Goal: Information Seeking & Learning: Check status

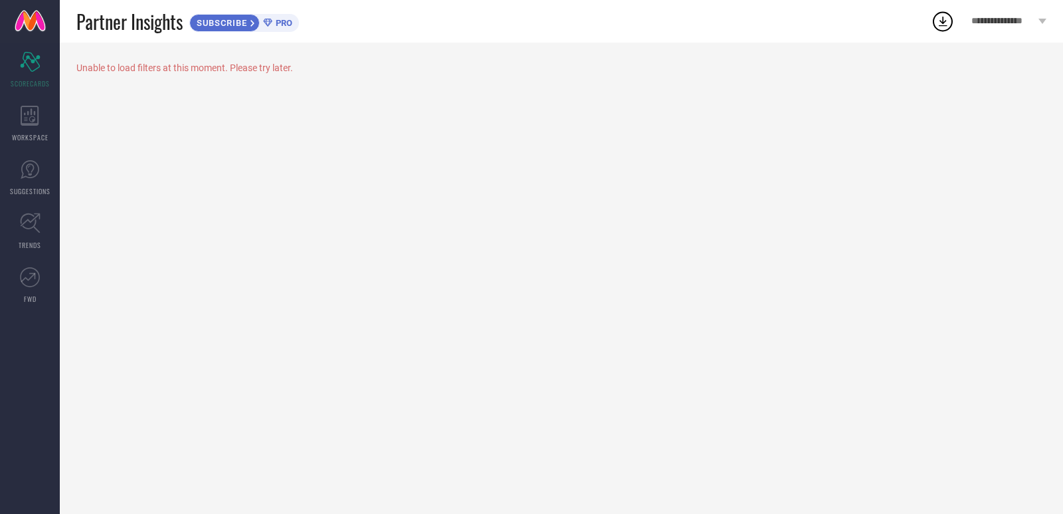
click at [336, 68] on div "Unable to load filters at this moment. Please try later." at bounding box center [561, 67] width 970 height 11
click at [272, 24] on icon at bounding box center [267, 23] width 9 height 9
click at [31, 68] on icon "Scorecard" at bounding box center [30, 62] width 21 height 20
click at [29, 118] on icon at bounding box center [30, 116] width 19 height 20
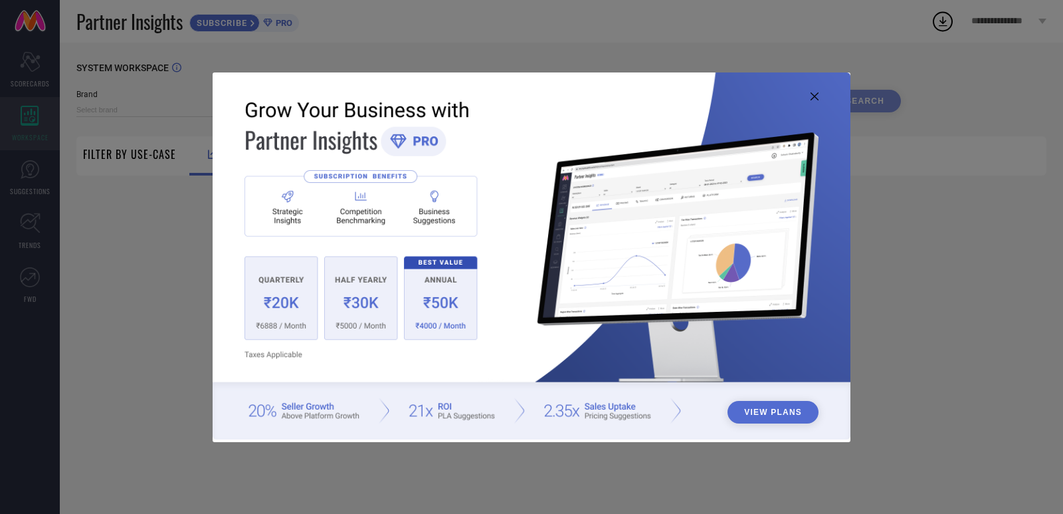
type input "1 STOP FASHION"
type input "All"
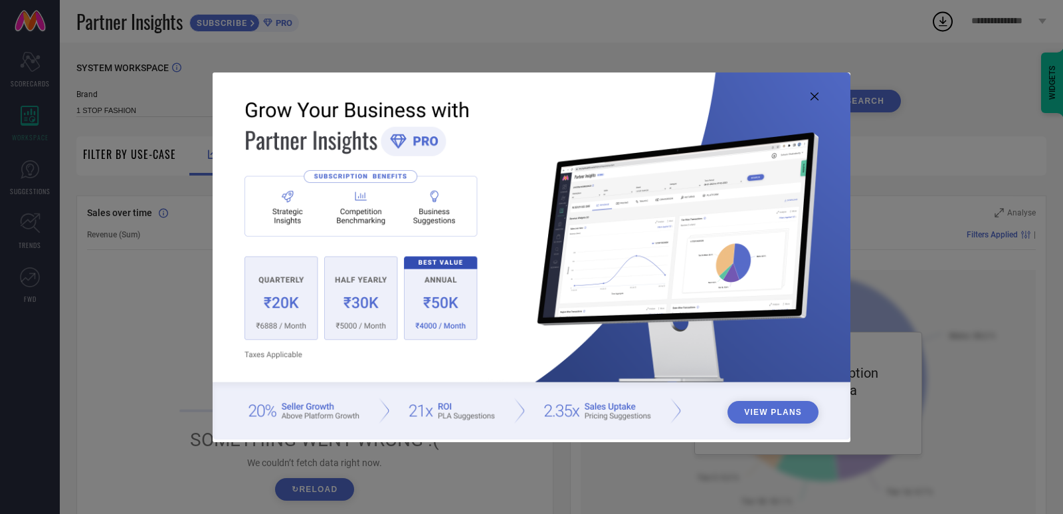
click at [777, 408] on button "View Plans" at bounding box center [773, 412] width 91 height 23
click at [817, 94] on icon at bounding box center [815, 96] width 8 height 8
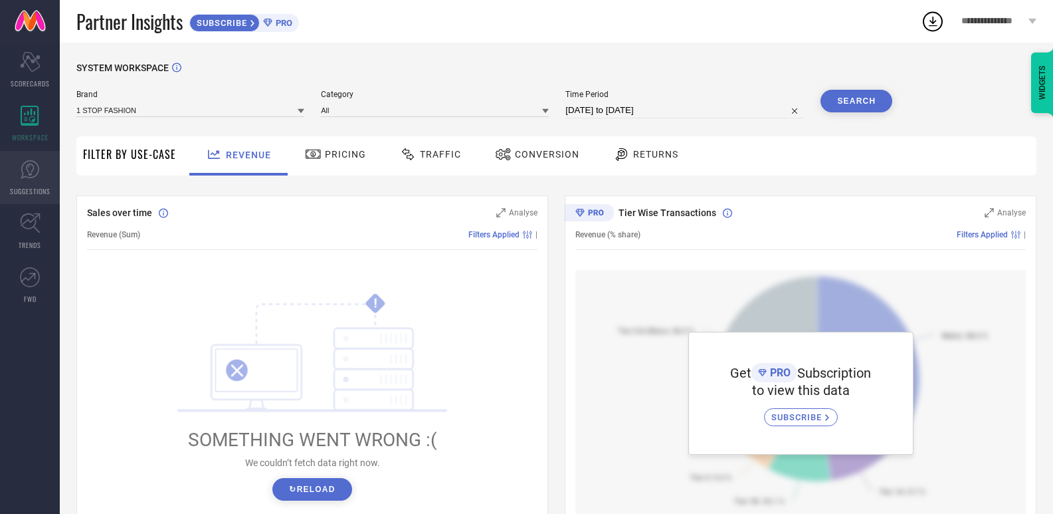
click at [29, 182] on link "SUGGESTIONS" at bounding box center [30, 177] width 60 height 53
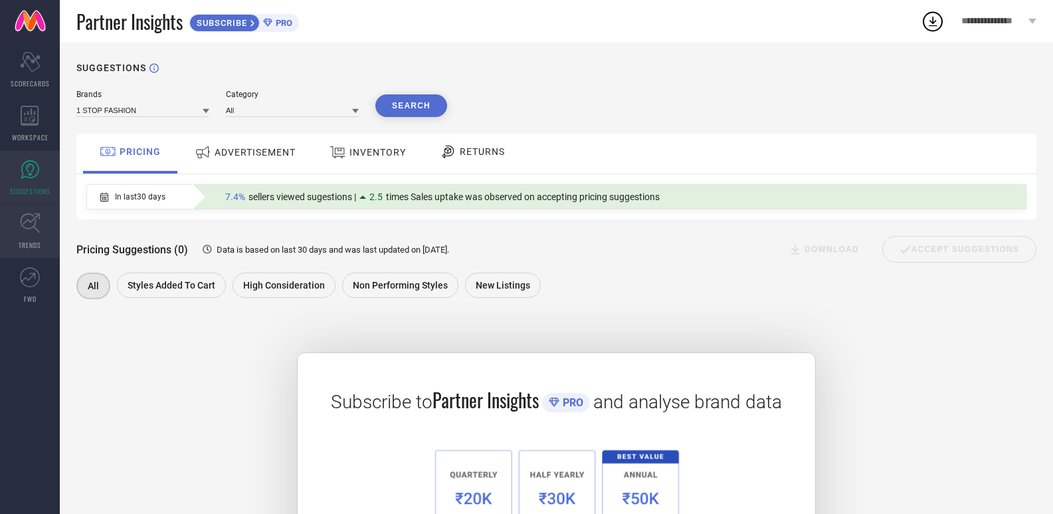
click at [44, 238] on link "TRENDS" at bounding box center [30, 231] width 60 height 53
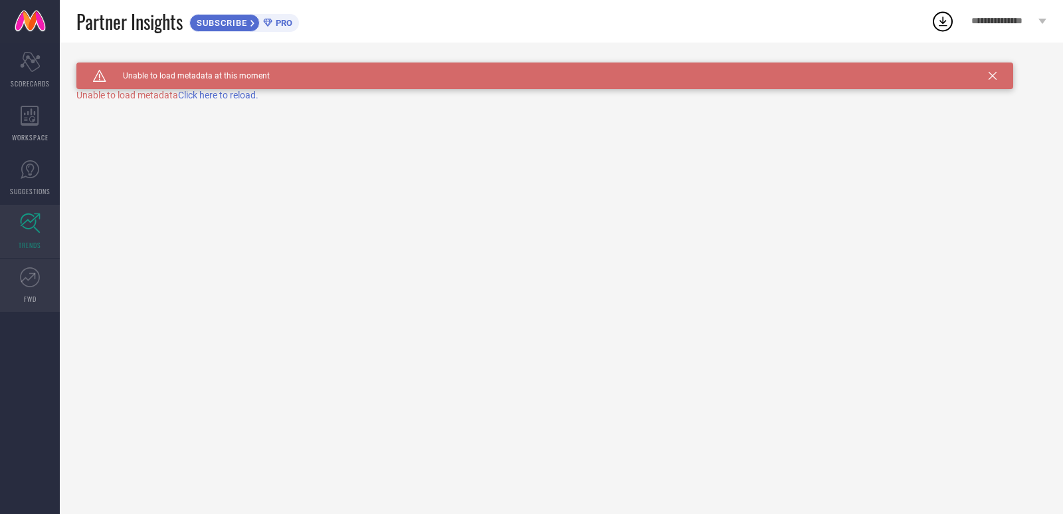
click at [35, 296] on span "FWD" at bounding box center [30, 299] width 13 height 10
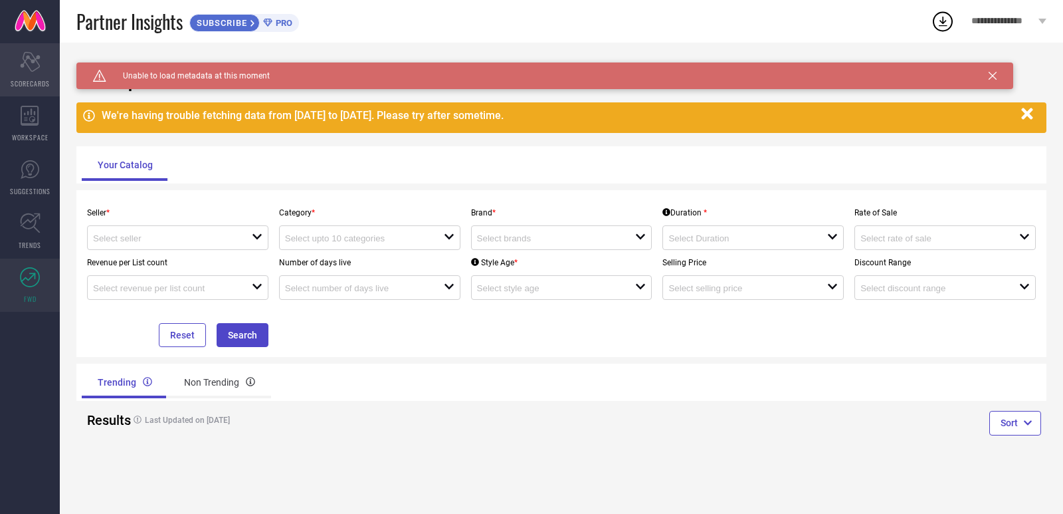
click at [29, 68] on icon "Scorecard" at bounding box center [30, 62] width 21 height 20
